Goal: Navigation & Orientation: Go to known website

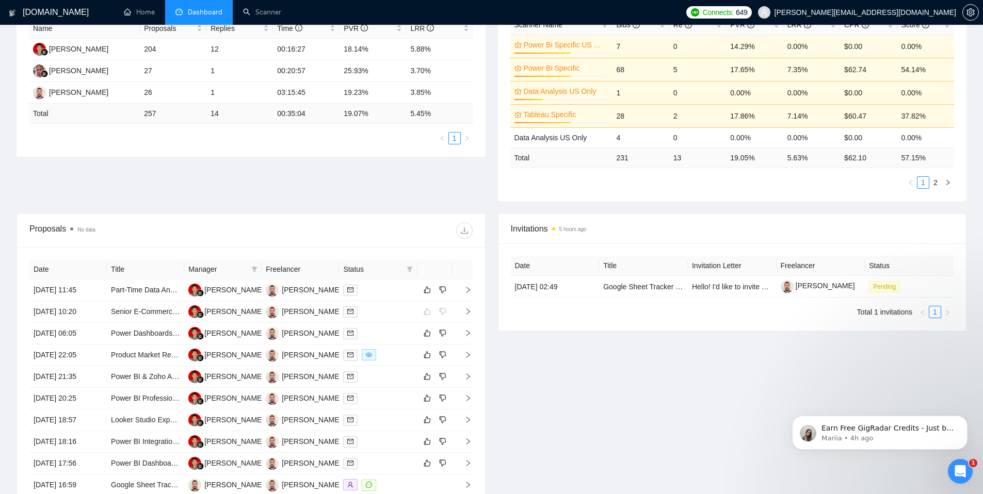
scroll to position [26, 0]
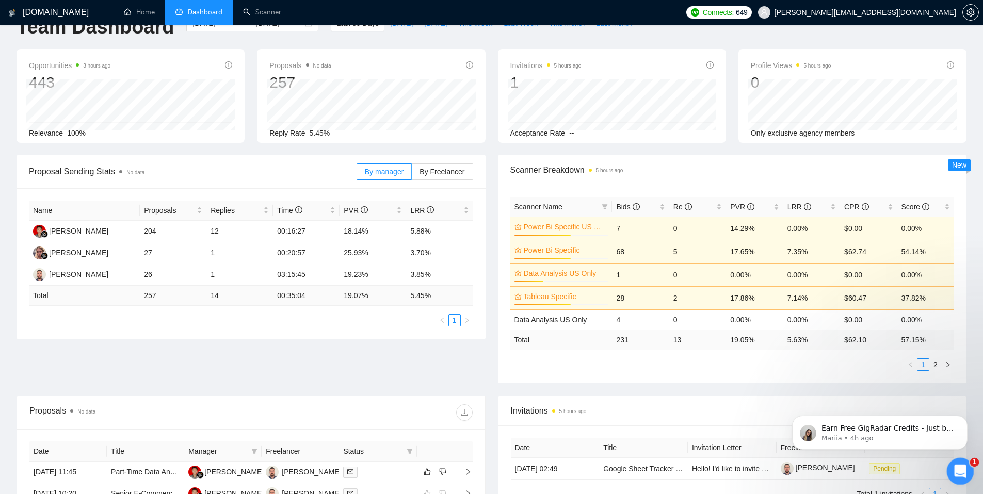
click at [962, 468] on icon "Open Intercom Messenger" at bounding box center [958, 470] width 17 height 17
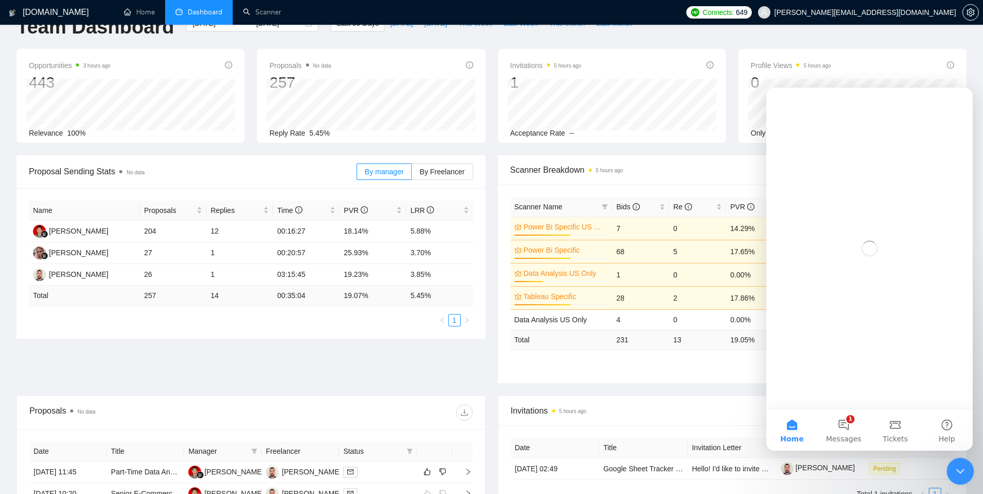
scroll to position [0, 0]
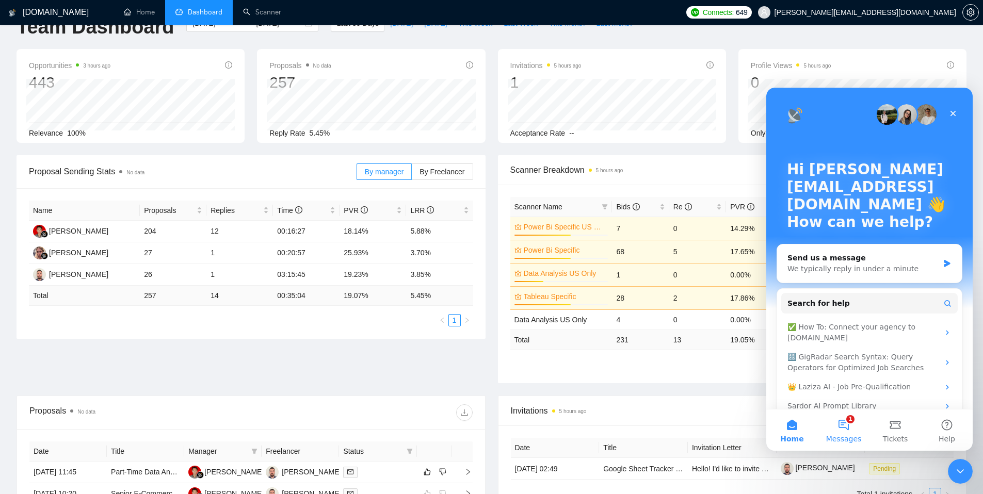
click at [841, 423] on button "1 Messages" at bounding box center [844, 430] width 52 height 41
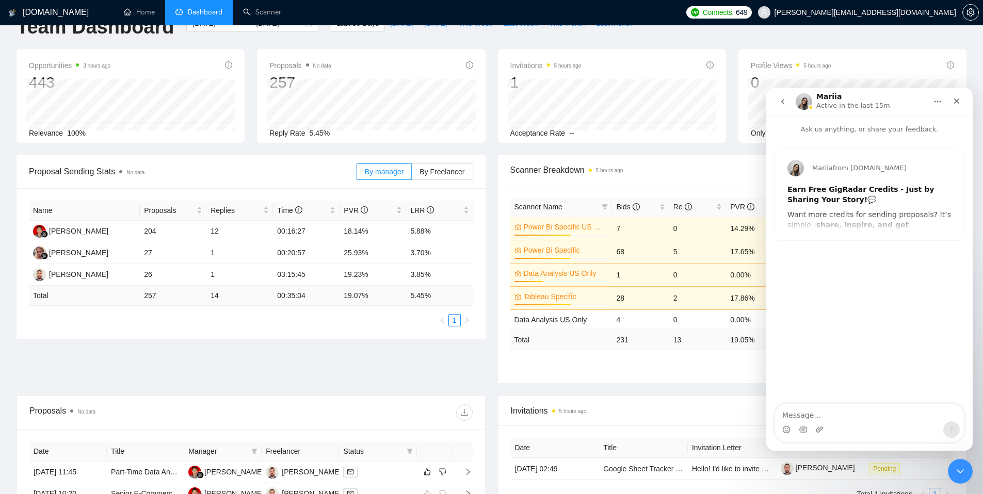
click at [848, 220] on div "Mariia from GigRadar.io Earn Free GigRadar Credits - Just by Sharing Your Story…" at bounding box center [869, 194] width 189 height 93
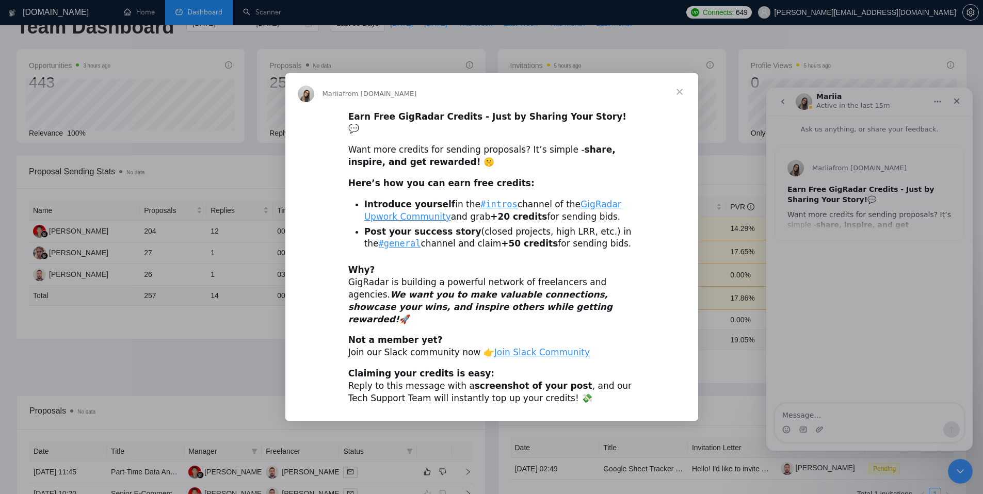
scroll to position [39, 0]
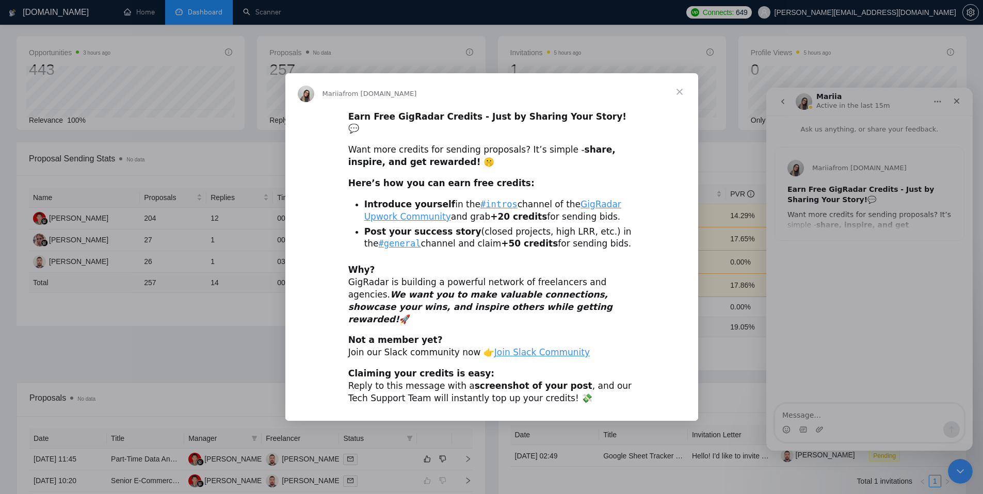
click at [675, 104] on span "Close" at bounding box center [679, 91] width 37 height 37
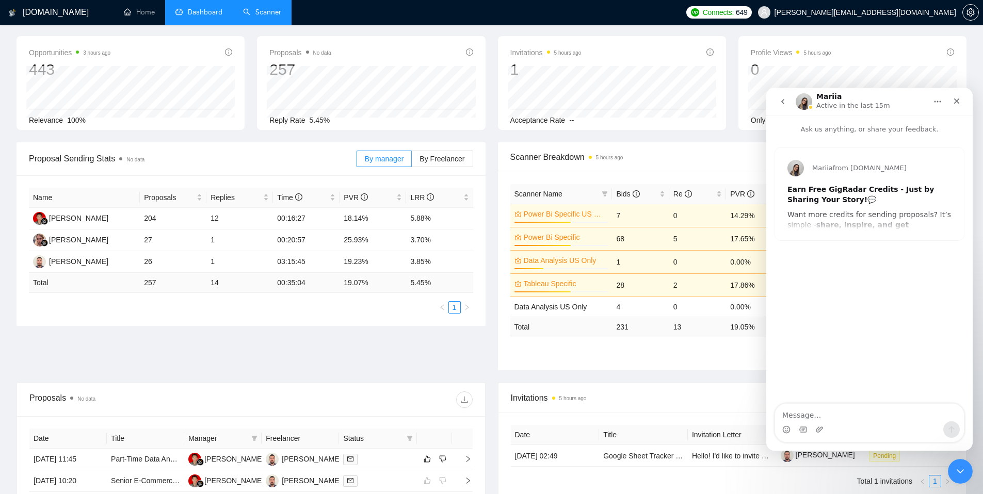
click at [249, 13] on link "Scanner" at bounding box center [262, 12] width 38 height 9
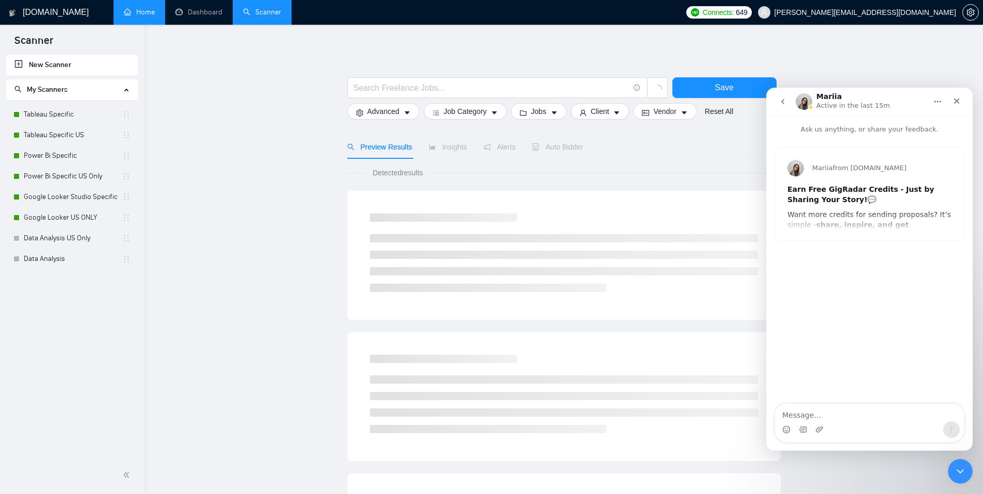
click at [124, 14] on link "Home" at bounding box center [139, 12] width 31 height 9
